Goal: Information Seeking & Learning: Learn about a topic

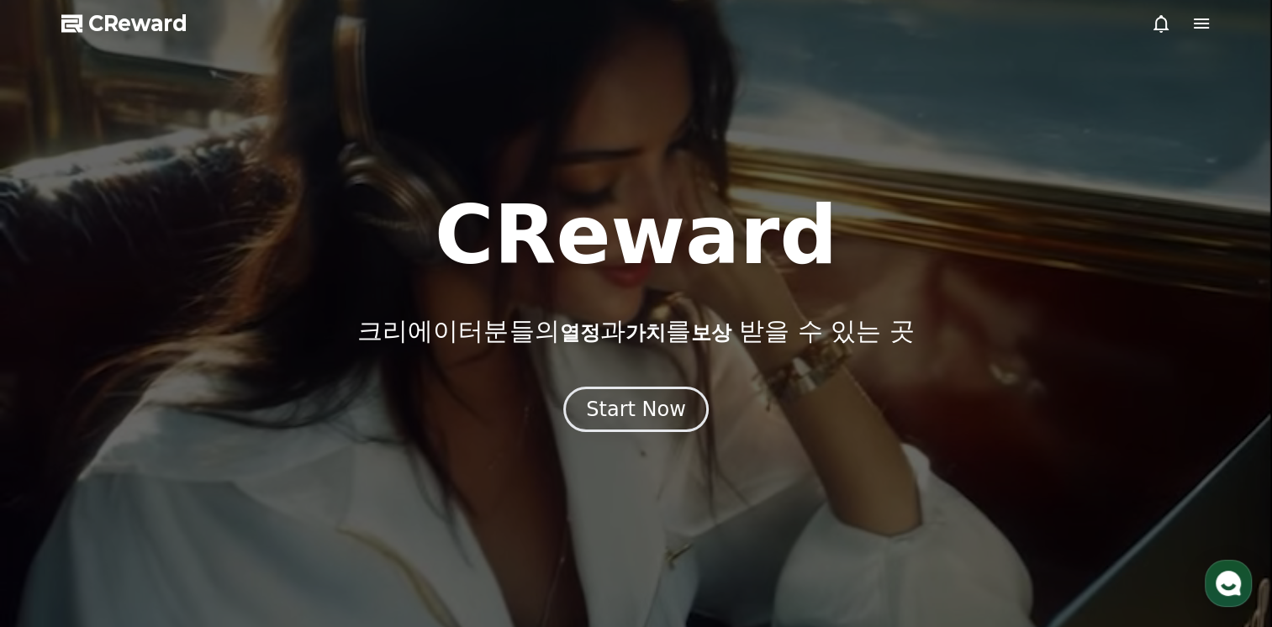
click at [1148, 25] on div at bounding box center [636, 313] width 1272 height 627
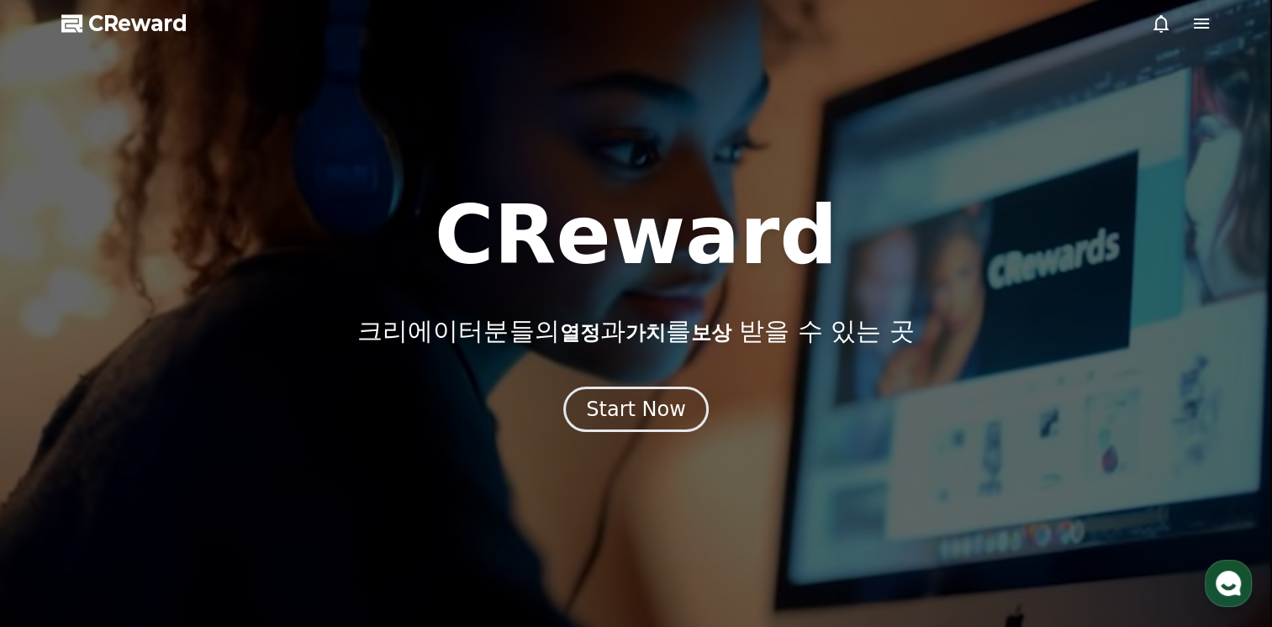
click at [1157, 24] on icon at bounding box center [1161, 23] width 20 height 20
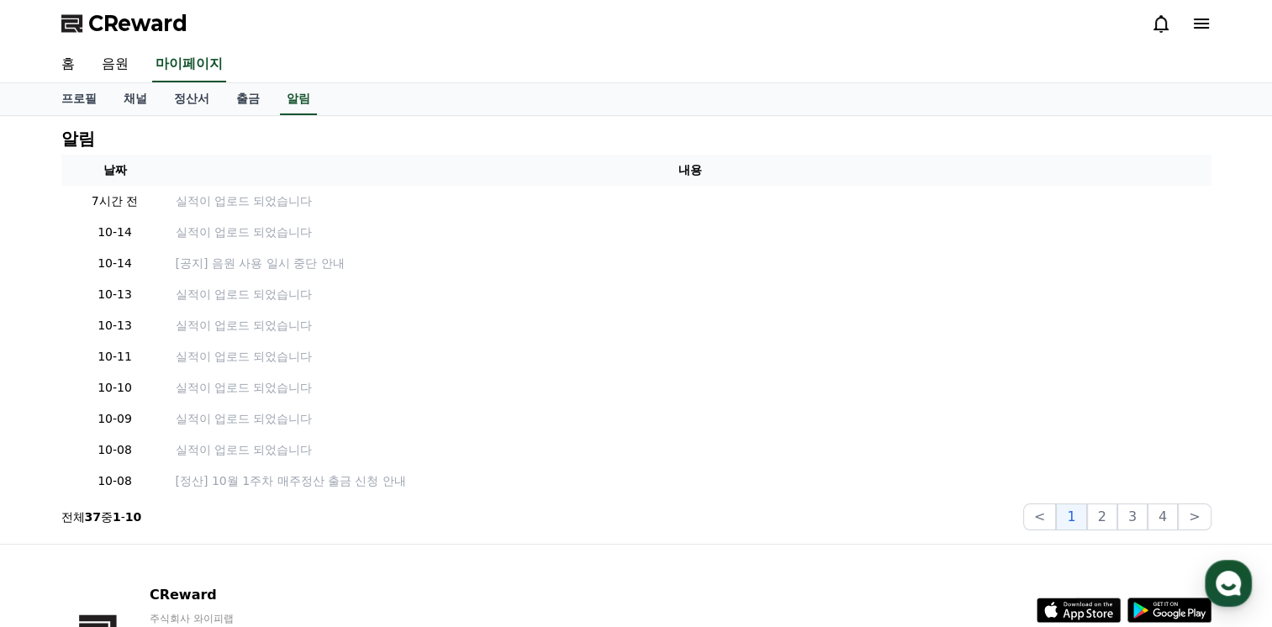
click at [1211, 13] on div "CReward" at bounding box center [636, 23] width 1177 height 47
click at [1204, 13] on div at bounding box center [1181, 23] width 61 height 27
click at [1204, 13] on icon at bounding box center [1201, 23] width 20 height 20
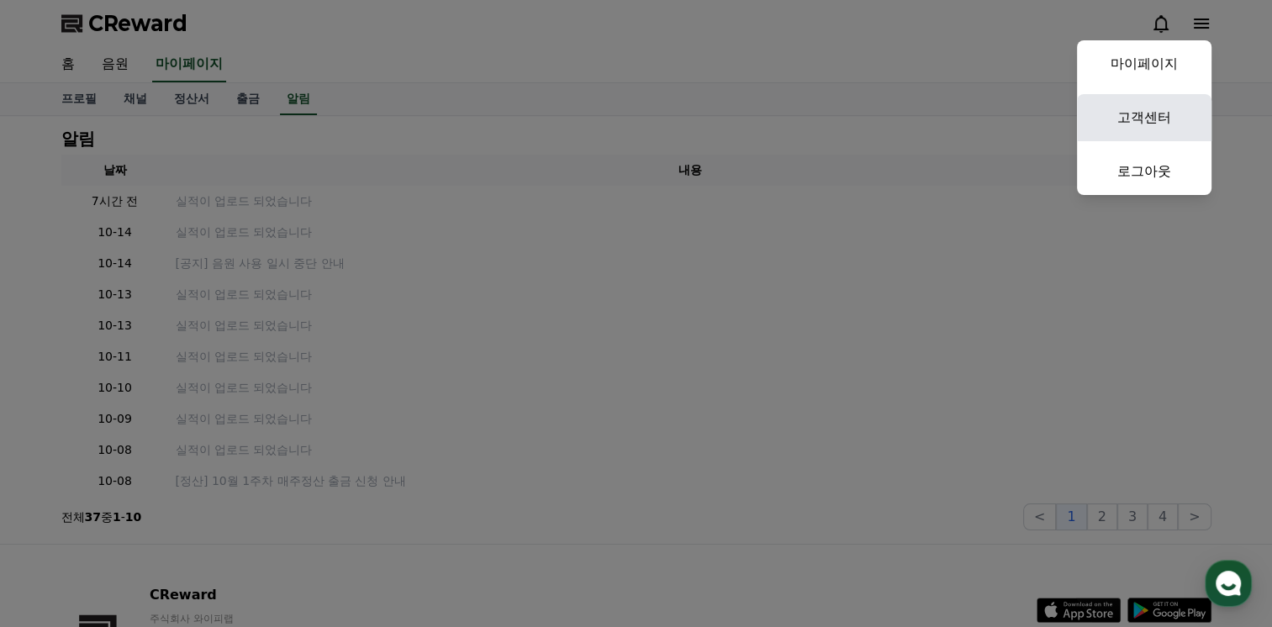
click at [1152, 126] on link "고객센터" at bounding box center [1144, 117] width 134 height 47
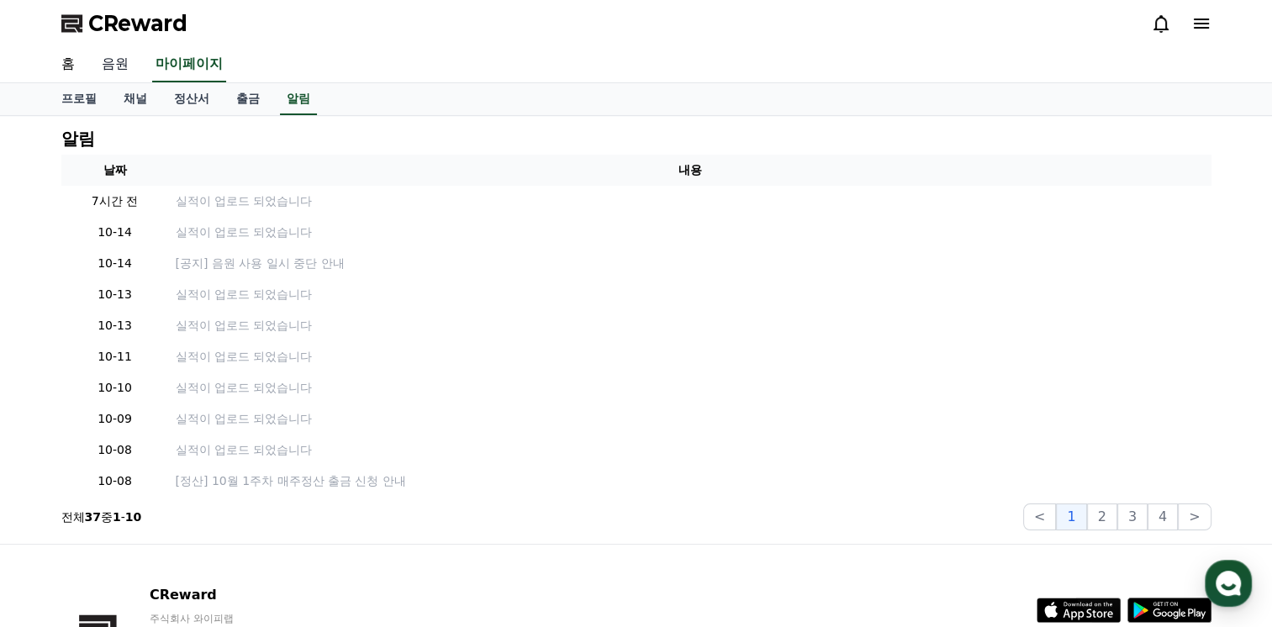
click at [127, 61] on link "음원" at bounding box center [115, 64] width 54 height 35
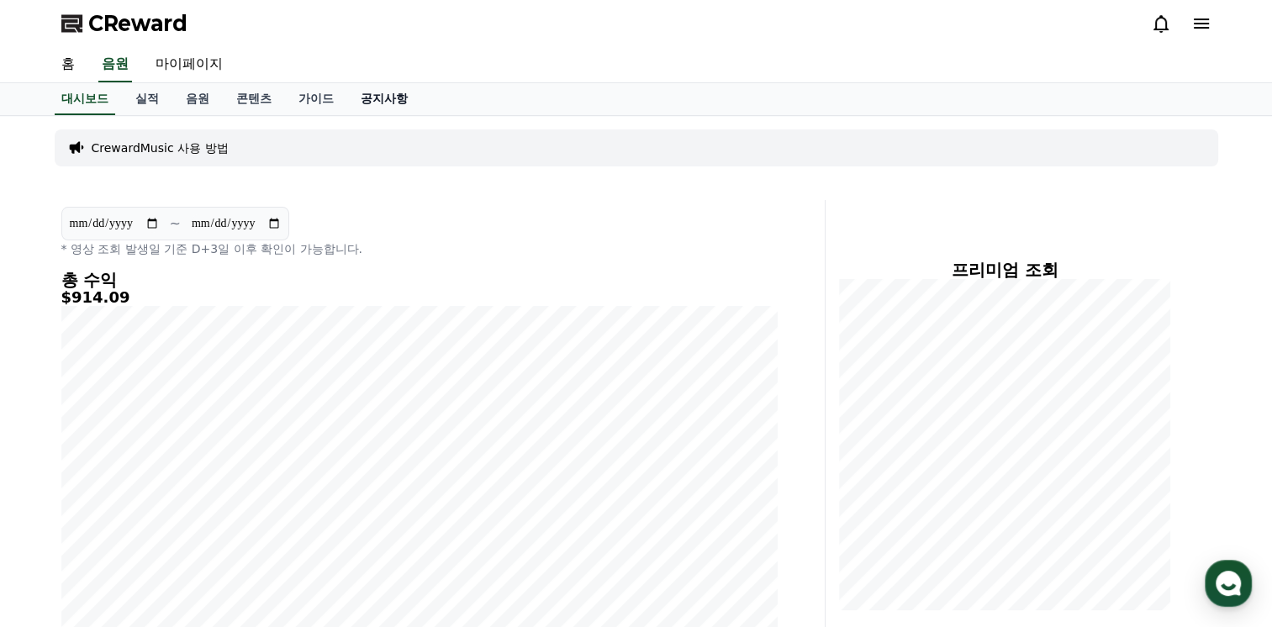
click at [369, 105] on link "공지사항" at bounding box center [384, 99] width 74 height 32
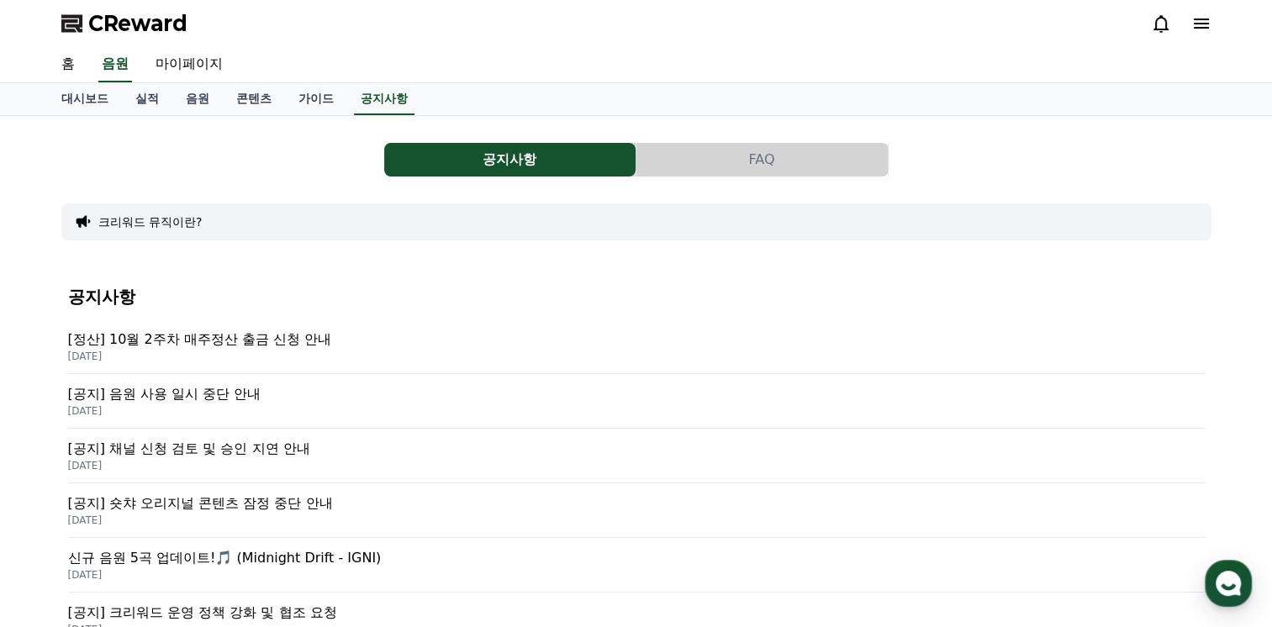
click at [286, 405] on p "[DATE]" at bounding box center [636, 410] width 1136 height 13
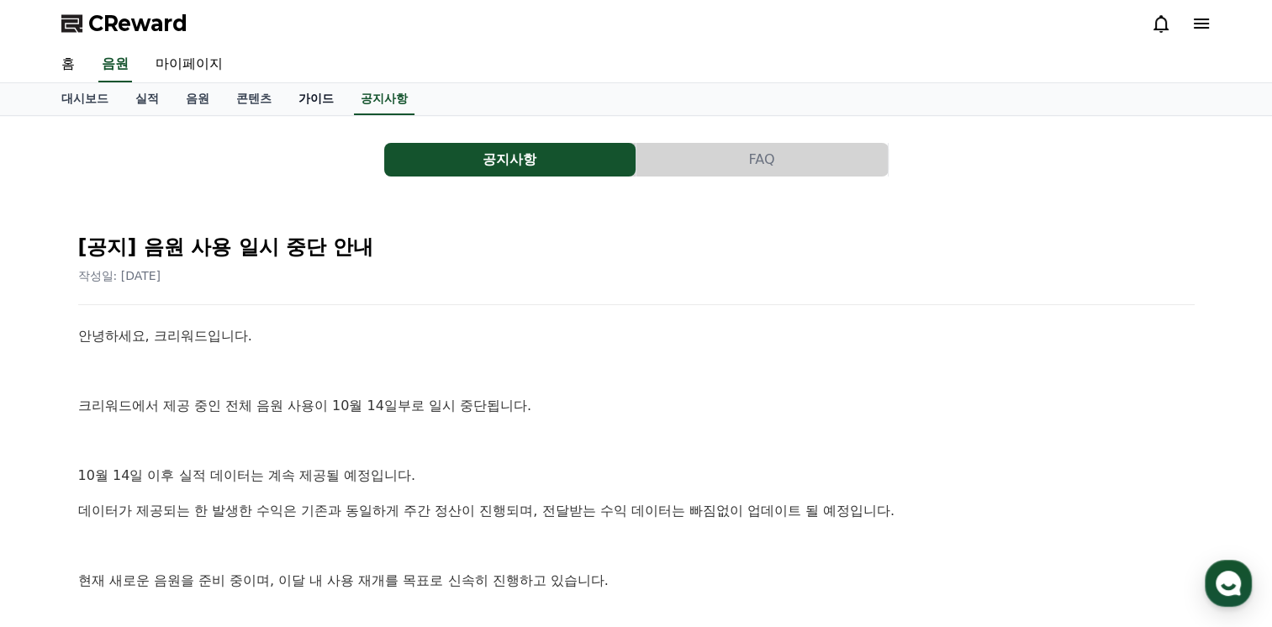
click at [312, 100] on link "가이드" at bounding box center [316, 99] width 62 height 32
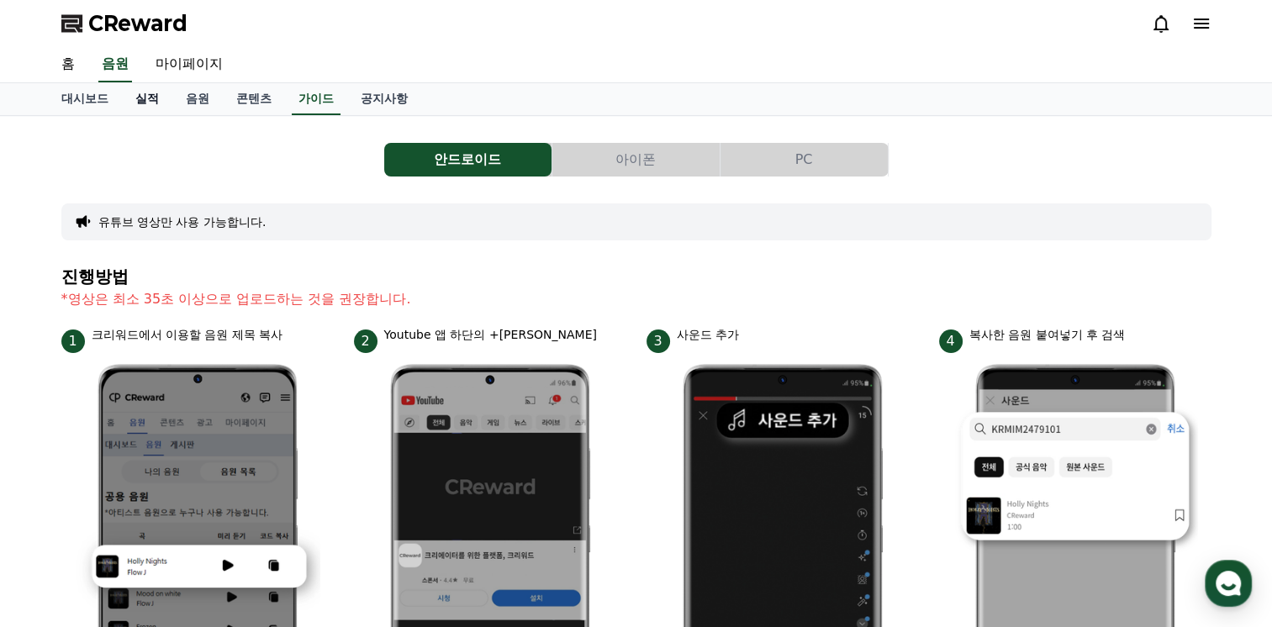
click at [162, 103] on link "실적" at bounding box center [147, 99] width 50 height 32
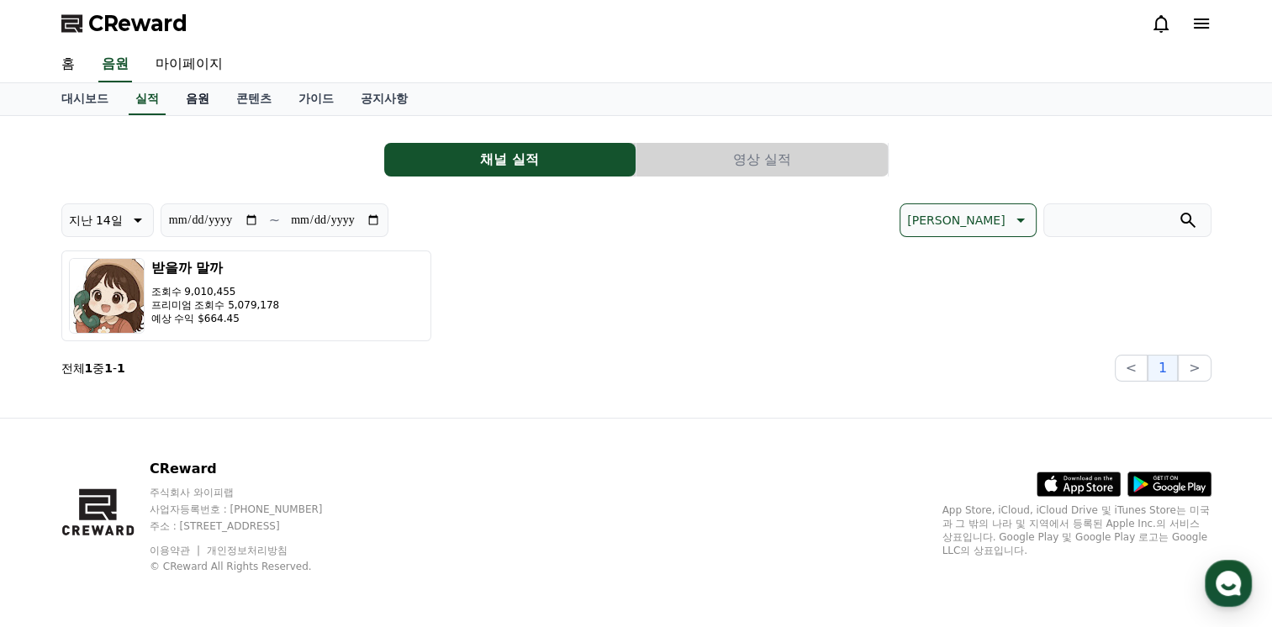
click at [198, 100] on link "음원" at bounding box center [197, 99] width 50 height 32
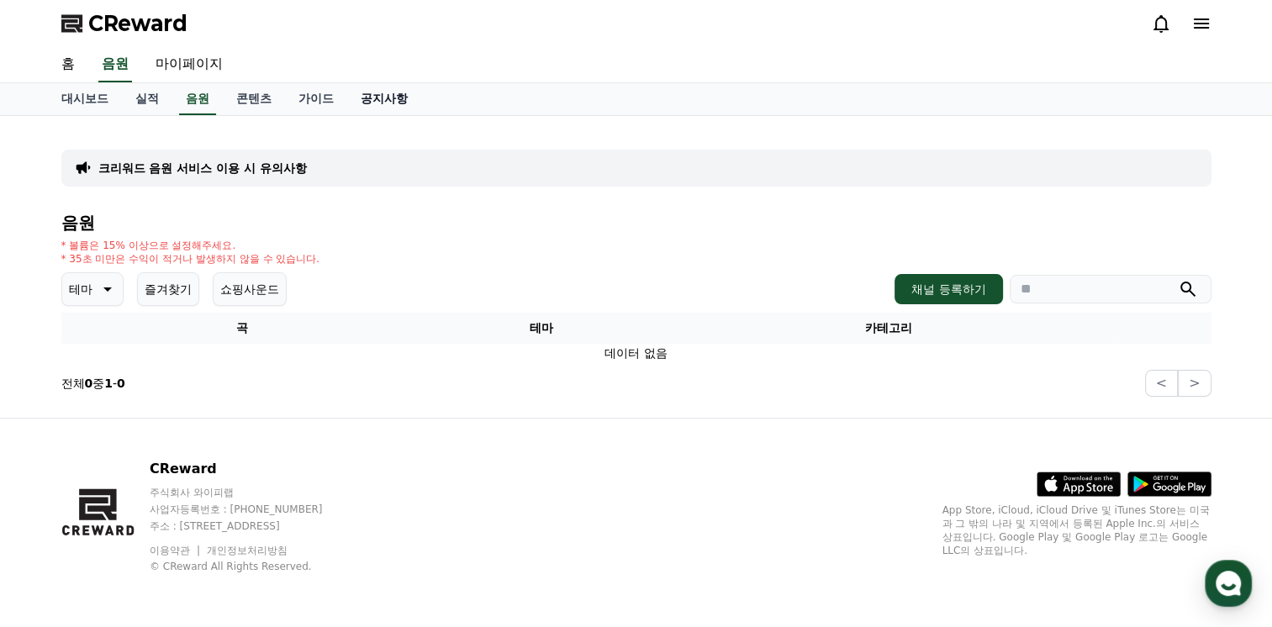
click at [385, 95] on link "공지사항" at bounding box center [384, 99] width 74 height 32
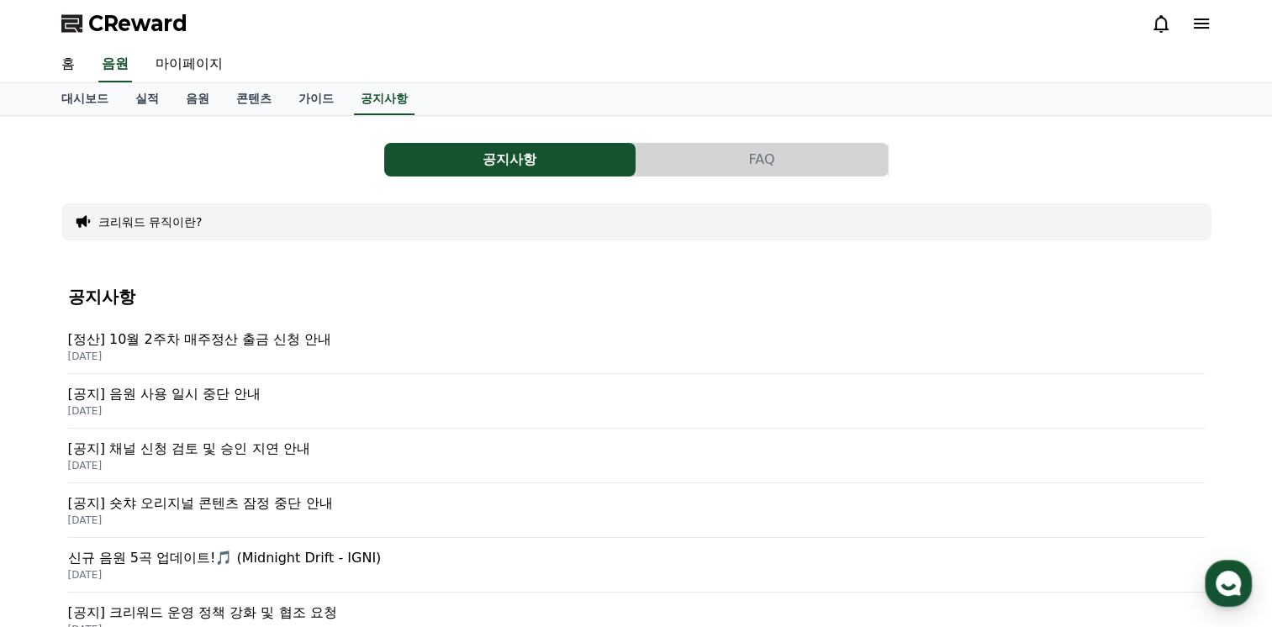
scroll to position [84, 0]
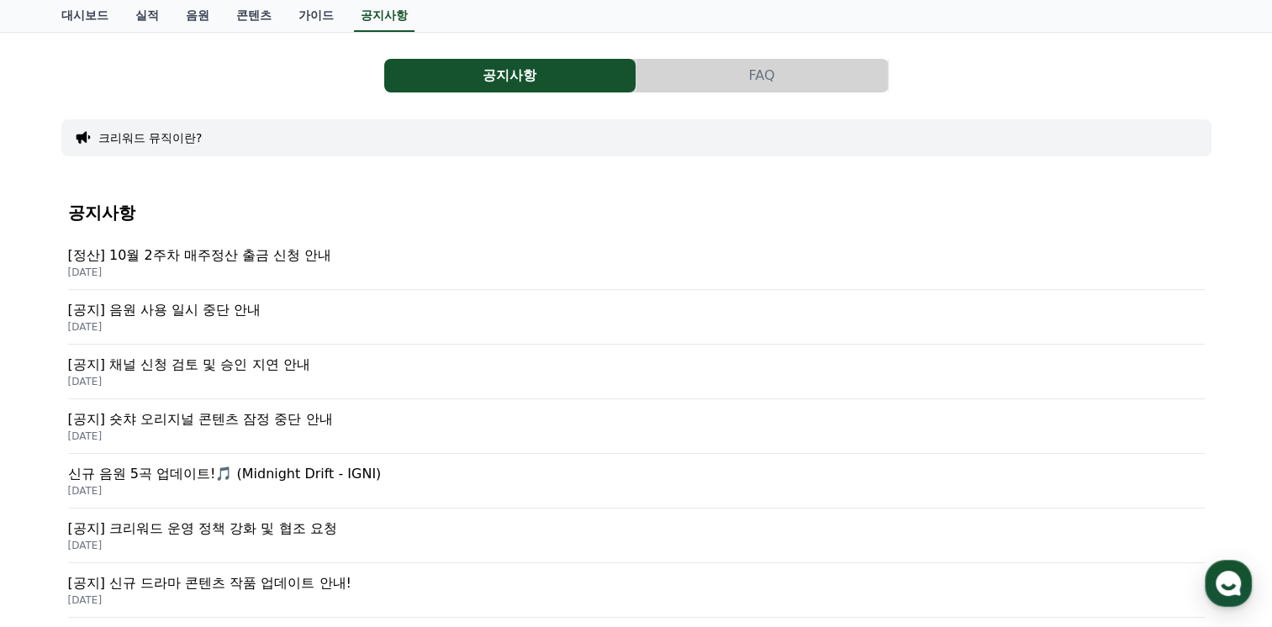
click at [218, 305] on p "[공지] 음원 사용 일시 중단 안내" at bounding box center [636, 310] width 1136 height 20
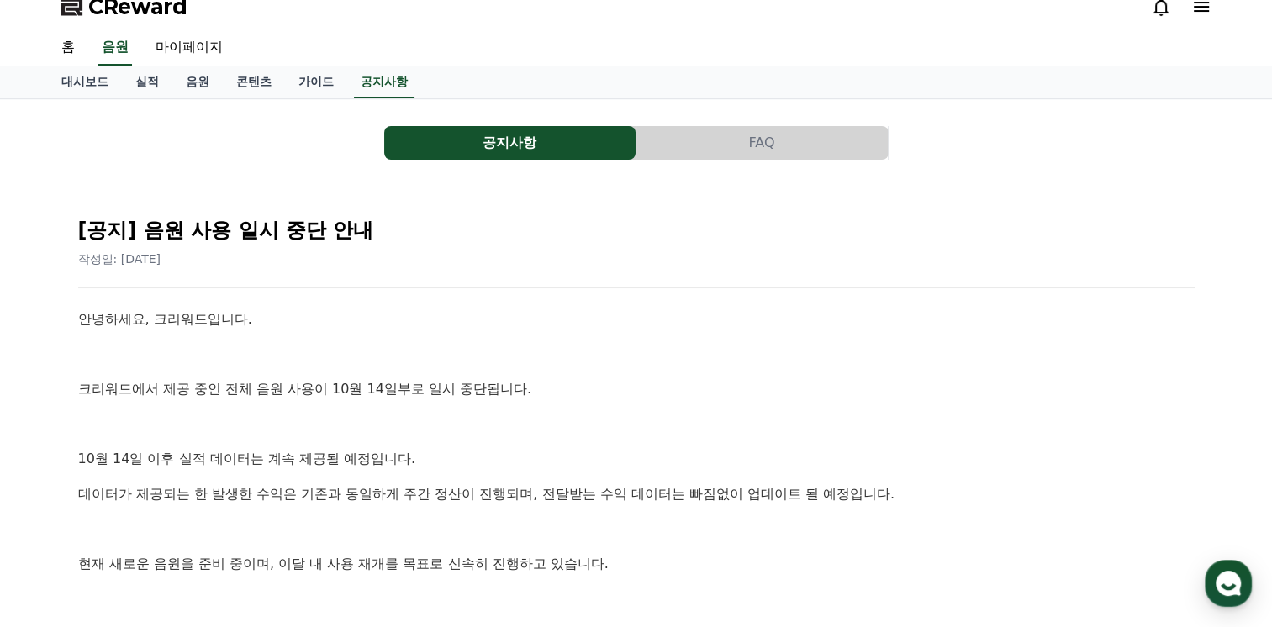
scroll to position [252, 0]
